Goal: Transaction & Acquisition: Purchase product/service

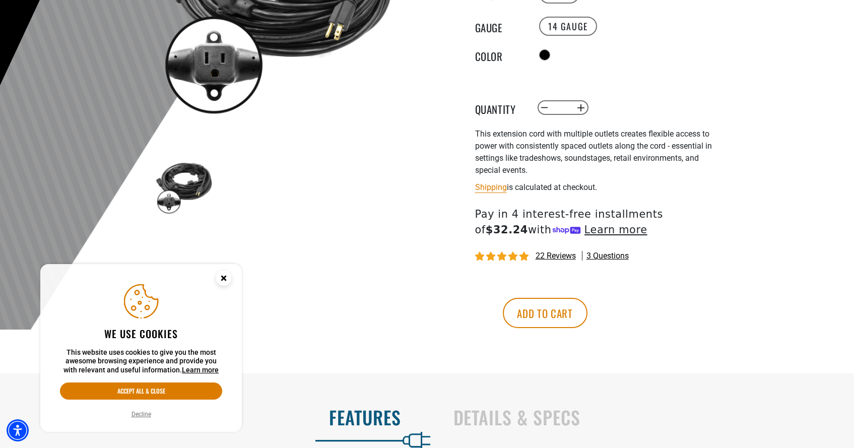
scroll to position [236, 0]
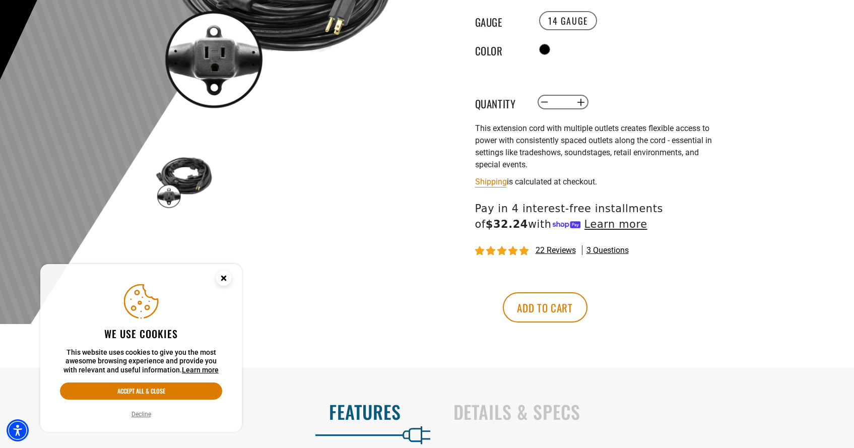
click at [227, 279] on circle "Close this option" at bounding box center [223, 277] width 15 height 15
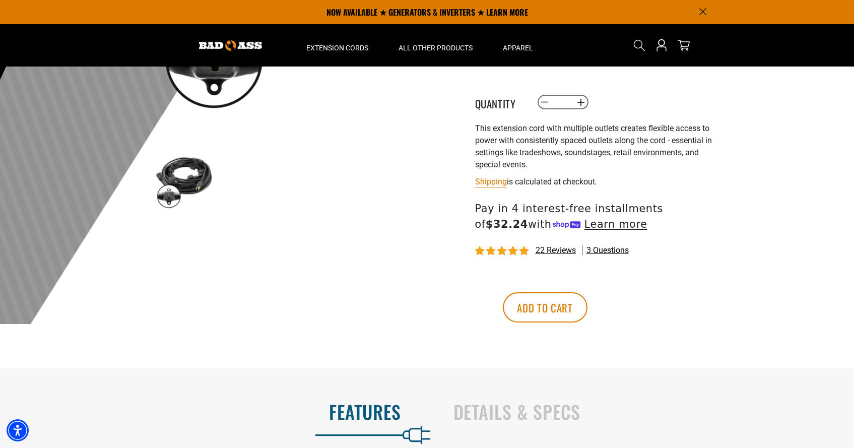
scroll to position [0, 0]
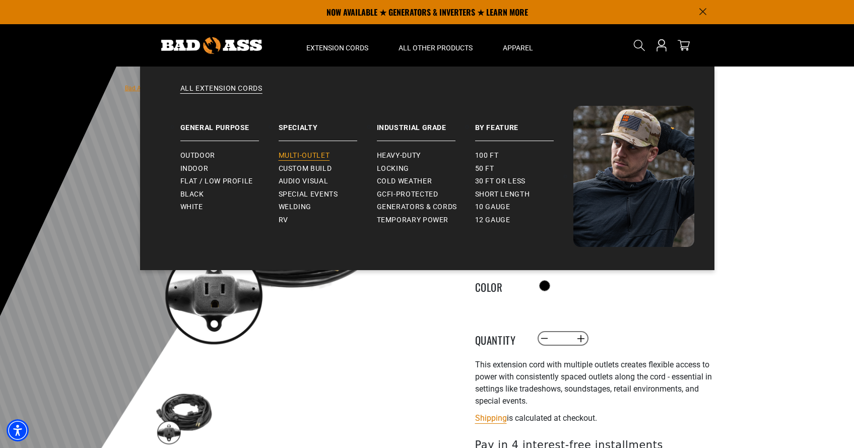
click at [310, 152] on span "Multi-Outlet" at bounding box center [304, 155] width 51 height 9
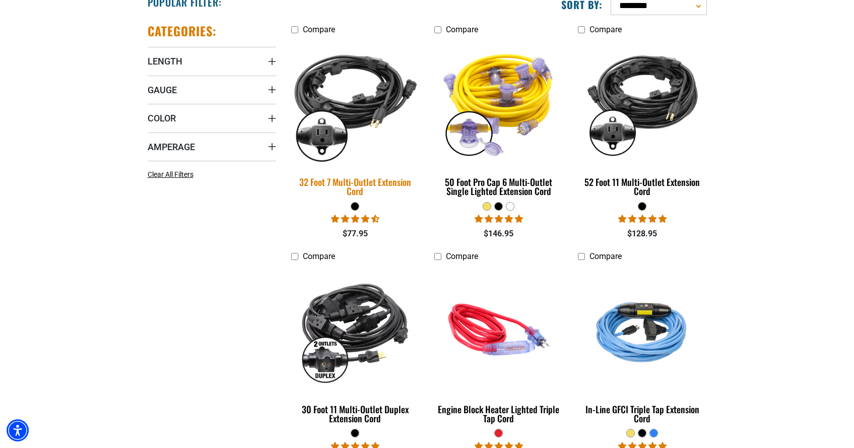
scroll to position [266, 0]
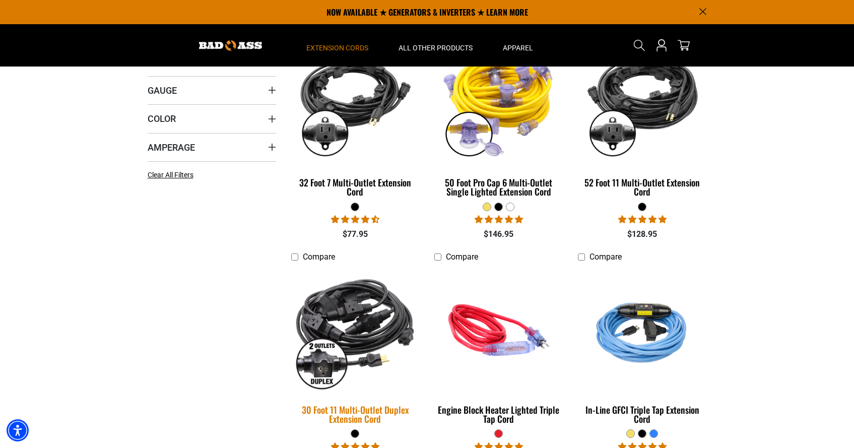
click at [337, 341] on img at bounding box center [355, 329] width 141 height 129
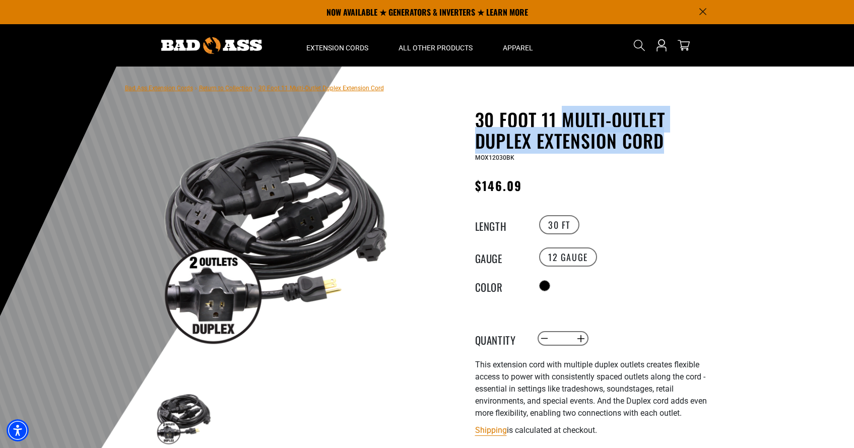
drag, startPoint x: 566, startPoint y: 117, endPoint x: 665, endPoint y: 139, distance: 101.1
click at [665, 139] on h1 "30 Foot 11 Multi-Outlet Duplex Extension Cord" at bounding box center [598, 130] width 247 height 42
copy h1 "Multi-Outlet Duplex Extension Cord"
